Goal: Transaction & Acquisition: Subscribe to service/newsletter

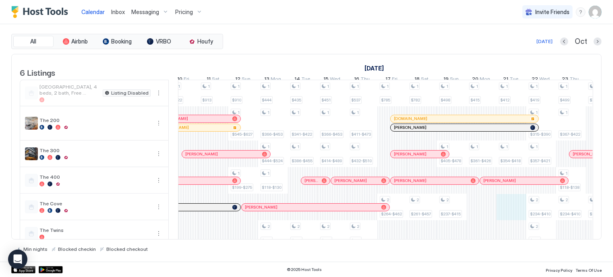
click at [519, 222] on div "1 $676 1 $388-$458 1 $932 2 $203-$355 1 $959 2 $487-$575 2 $199-$348 1 $565 1 $…" at bounding box center [317, 163] width 1609 height 167
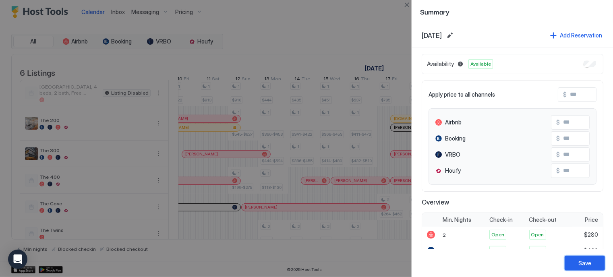
click at [575, 258] on button "Save" at bounding box center [584, 263] width 40 height 15
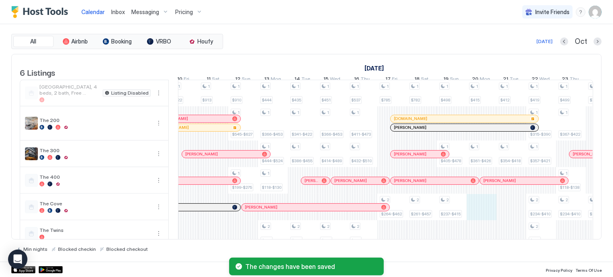
click at [480, 211] on div "1 $676 1 $388-$458 1 $932 2 $203-$355 1 $959 2 $487-$575 2 $199-$348 1 $565 1 $…" at bounding box center [317, 163] width 1609 height 167
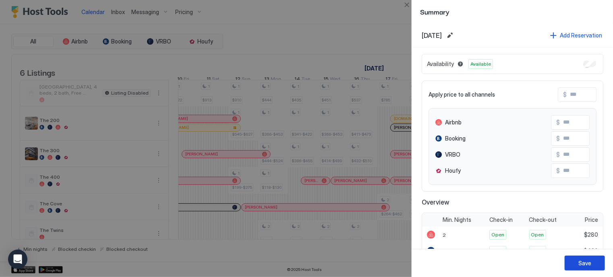
click at [583, 260] on div "Save" at bounding box center [584, 263] width 13 height 8
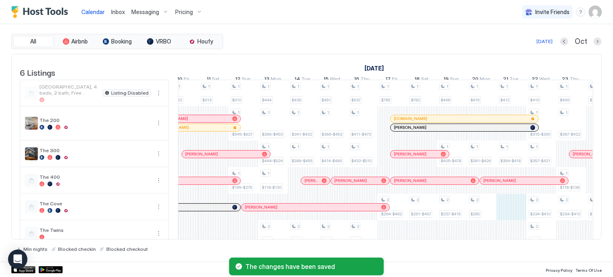
click at [504, 217] on div "1 $676 1 $388-$458 1 $932 2 $203-$355 1 $959 2 $487-$575 2 $199-$348 1 $565 1 $…" at bounding box center [317, 163] width 1609 height 167
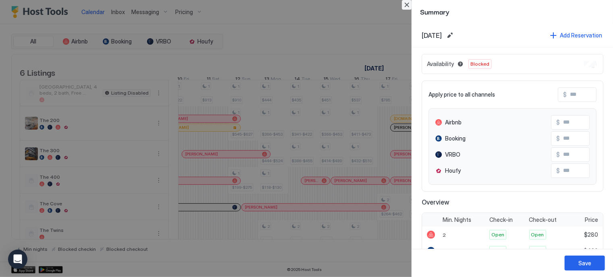
click at [410, 1] on button "Close" at bounding box center [407, 5] width 10 height 10
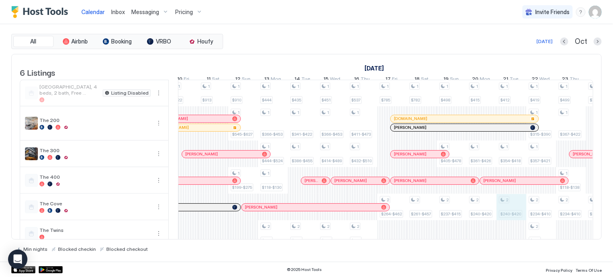
click at [517, 217] on div "1 $676 1 $388-$458 1 $932 2 $203-$355 1 $959 2 $487-$575 2 $199-$348 1 $565 1 $…" at bounding box center [317, 163] width 1609 height 167
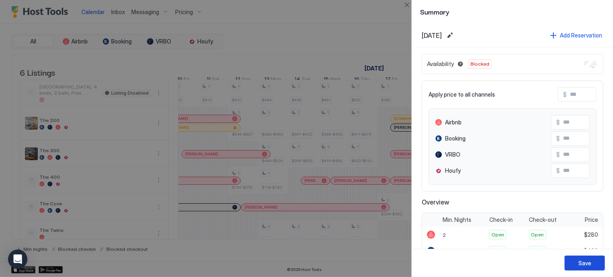
click at [583, 261] on div "Save" at bounding box center [584, 263] width 13 height 8
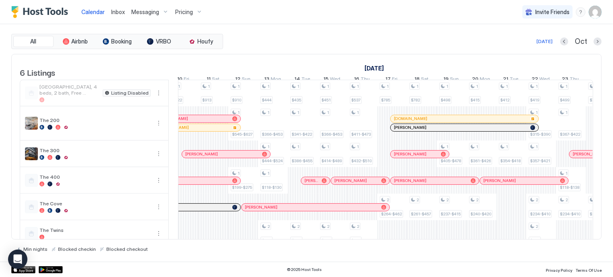
scroll to position [0, 307]
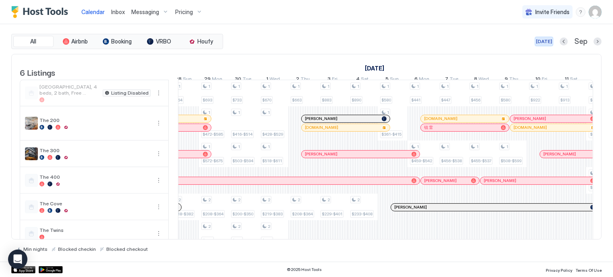
click at [547, 40] on div "[DATE]" at bounding box center [544, 41] width 16 height 7
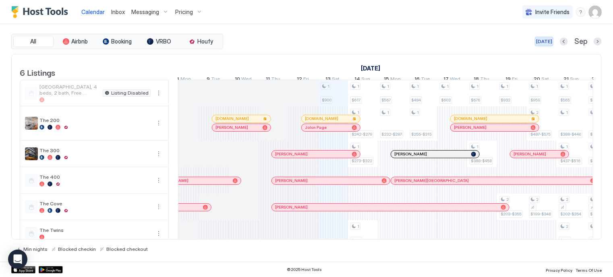
scroll to position [0, 447]
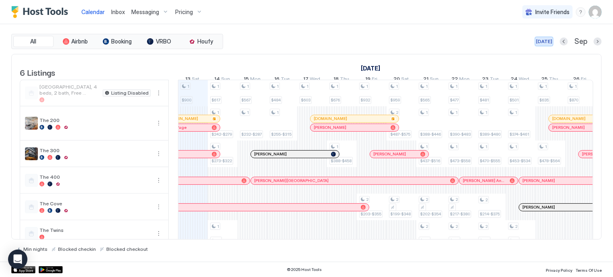
click at [547, 40] on div "[DATE]" at bounding box center [544, 41] width 16 height 7
click at [194, 10] on div "Pricing" at bounding box center [189, 12] width 34 height 14
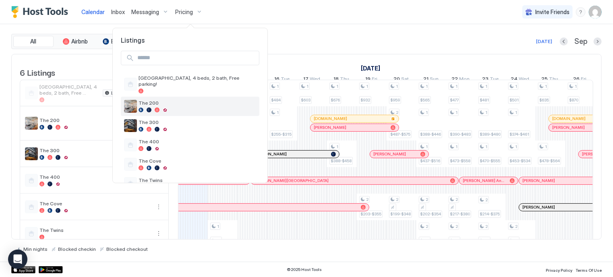
click at [153, 107] on div at bounding box center [197, 109] width 118 height 5
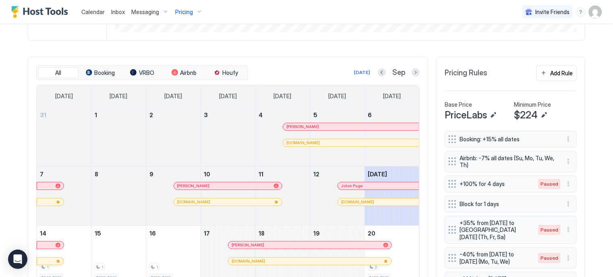
scroll to position [208, 0]
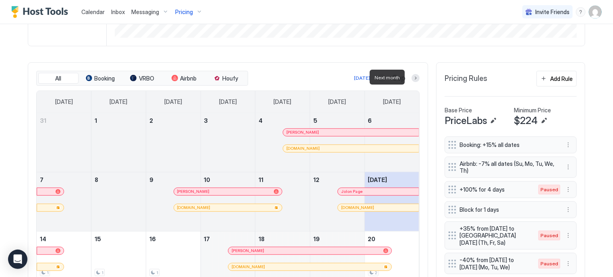
click at [411, 81] on div at bounding box center [415, 78] width 8 height 8
click at [412, 74] on button "Next month" at bounding box center [415, 78] width 8 height 8
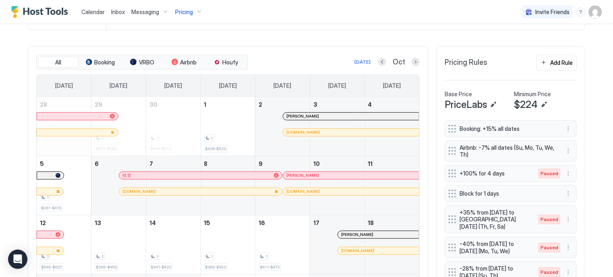
scroll to position [222, 0]
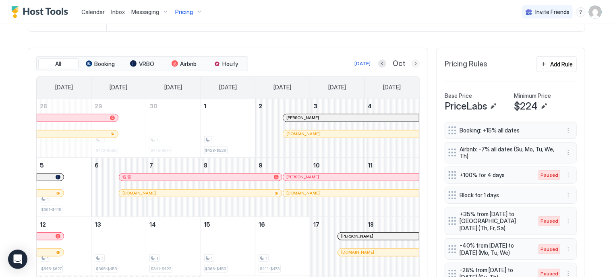
click at [412, 64] on button "Next month" at bounding box center [415, 64] width 8 height 8
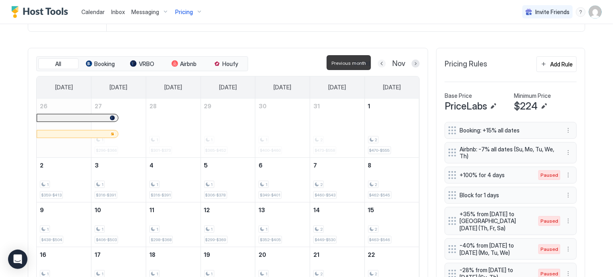
click at [382, 63] on button "Previous month" at bounding box center [382, 64] width 8 height 8
